Goal: Obtain resource: Obtain resource

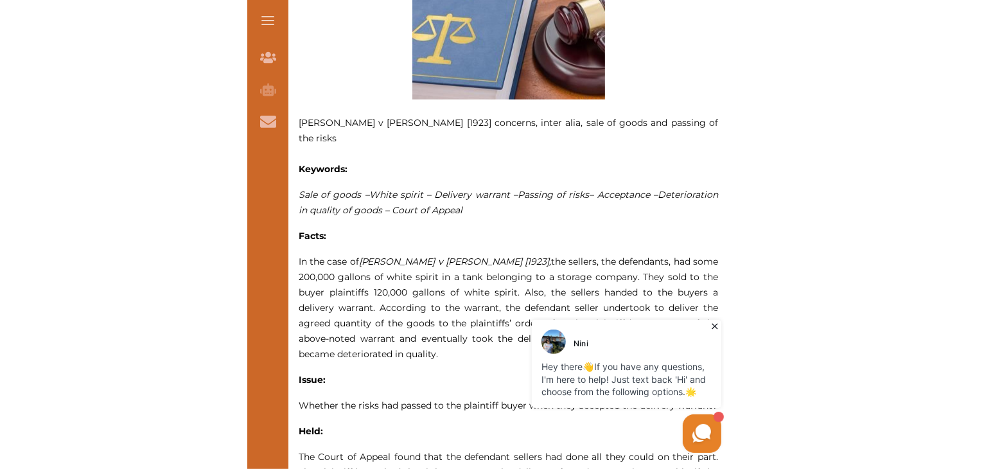
scroll to position [626, 0]
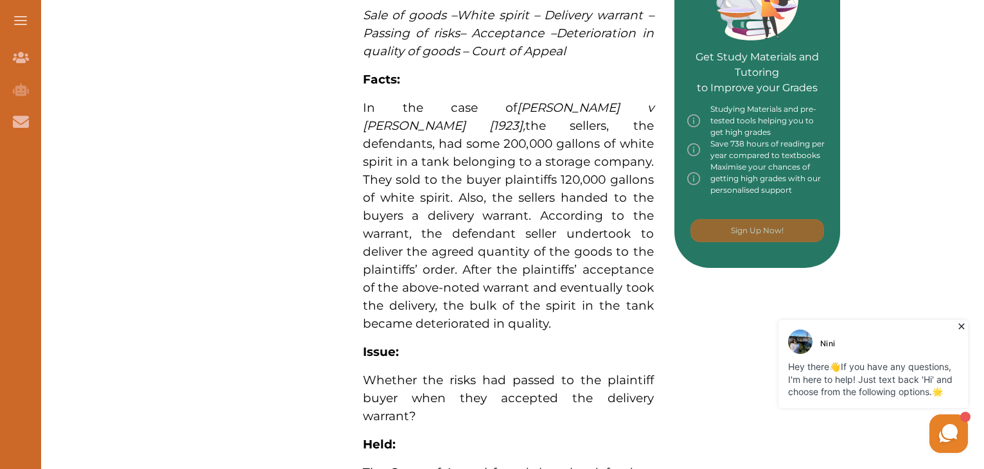
click at [234, 101] on div "Want to secure high grades in Commercial And Agency Law ? We’ve created a FREE …" at bounding box center [508, 203] width 664 height 1330
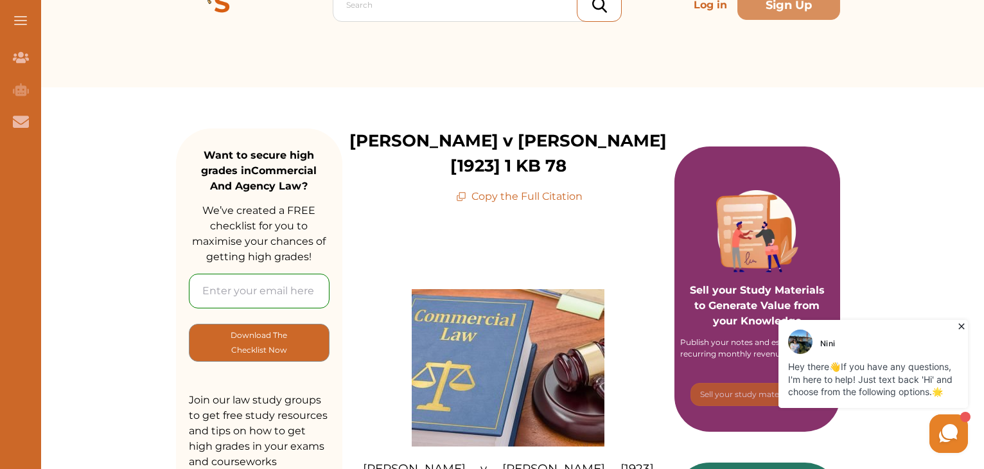
scroll to position [0, 0]
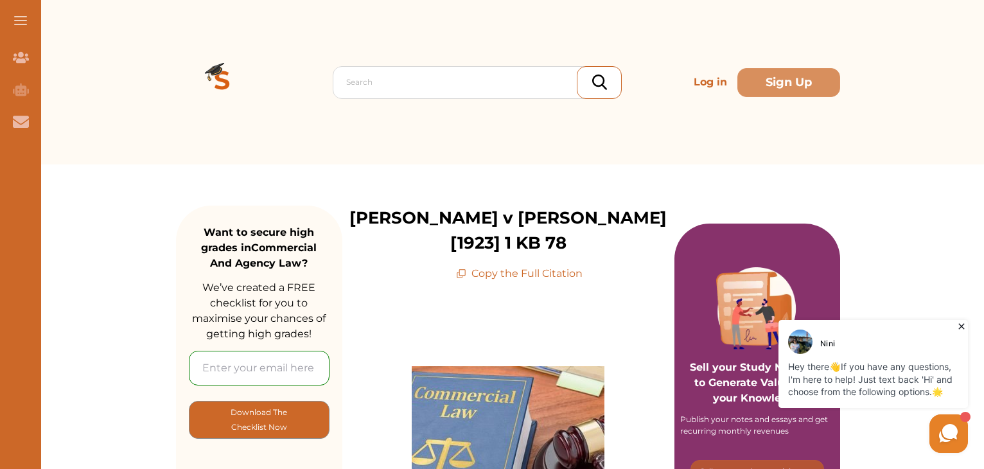
click at [517, 266] on p "Copy the Full Citation" at bounding box center [519, 273] width 126 height 15
click at [526, 266] on p "Copy the Full Citation" at bounding box center [519, 273] width 126 height 15
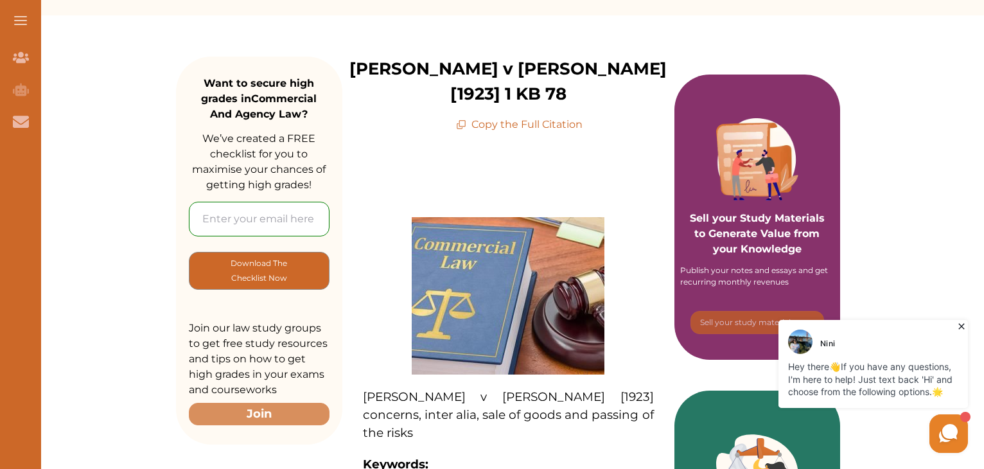
scroll to position [12, 0]
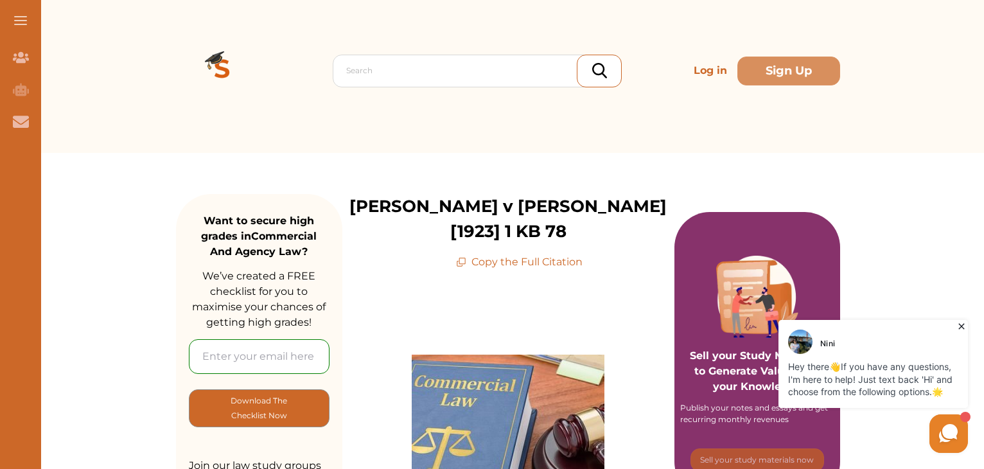
click at [464, 257] on icon at bounding box center [461, 262] width 10 height 10
click at [526, 254] on p "Copy the Full Citation" at bounding box center [519, 261] width 126 height 15
click at [21, 21] on button at bounding box center [20, 20] width 41 height 41
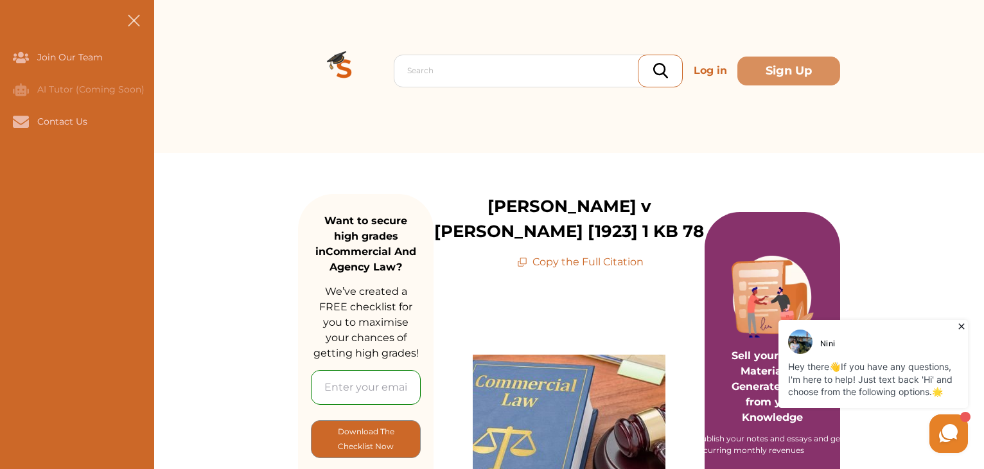
click at [127, 28] on button at bounding box center [133, 20] width 41 height 41
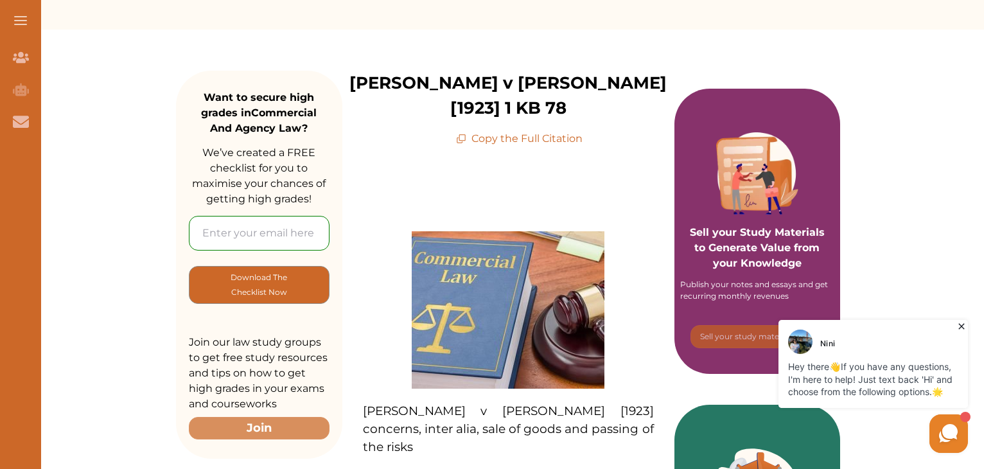
scroll to position [128, 0]
